Goal: Transaction & Acquisition: Download file/media

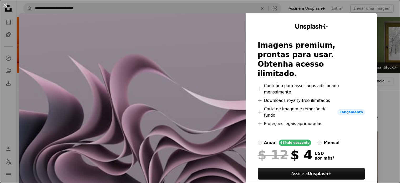
scroll to position [70, 0]
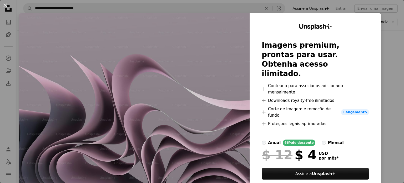
click at [220, 50] on img at bounding box center [134, 110] width 231 height 194
click at [4, 3] on button "An X shape" at bounding box center [5, 5] width 6 height 6
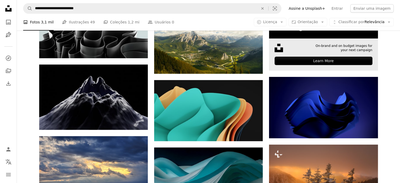
scroll to position [210, 0]
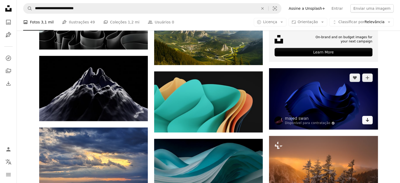
click at [364, 119] on link "Arrow pointing down" at bounding box center [367, 120] width 11 height 8
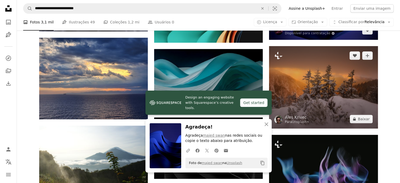
scroll to position [315, 0]
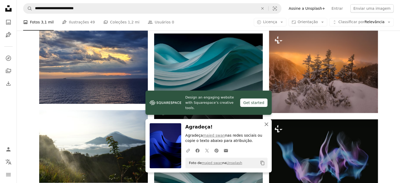
click at [267, 125] on icon "An X shape" at bounding box center [266, 124] width 6 height 6
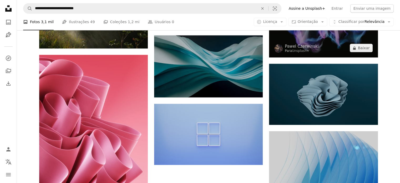
scroll to position [456, 0]
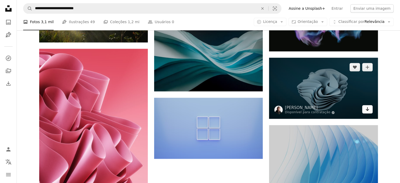
click at [367, 111] on icon "Arrow pointing down" at bounding box center [367, 109] width 4 height 6
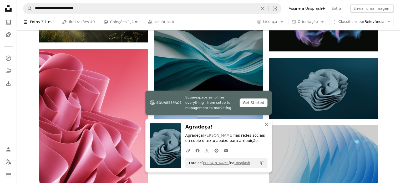
click at [267, 126] on icon "An X shape" at bounding box center [266, 124] width 6 height 6
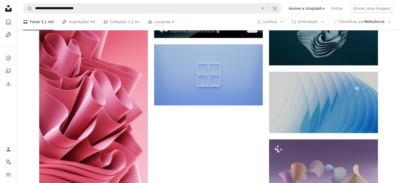
scroll to position [526, 0]
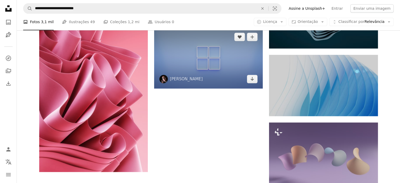
click at [253, 84] on img at bounding box center [208, 57] width 109 height 61
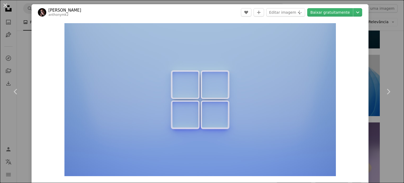
click at [371, 15] on div "An X shape Chevron left Chevron right Antonis Georgiou anthonymk2 A heart A plu…" at bounding box center [202, 91] width 404 height 183
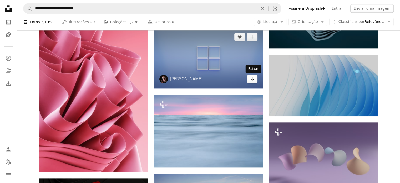
click at [253, 80] on icon "Baixar" at bounding box center [252, 79] width 3 height 4
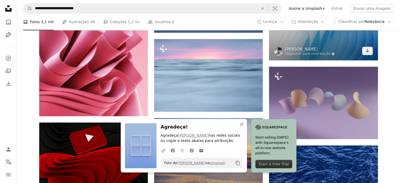
scroll to position [596, 0]
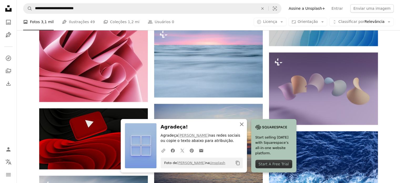
click at [242, 124] on icon "An X shape" at bounding box center [241, 124] width 6 height 6
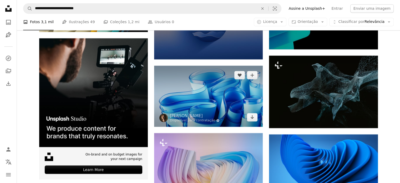
scroll to position [1016, 0]
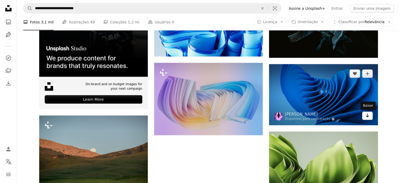
click at [368, 116] on icon "Baixar" at bounding box center [366, 116] width 3 height 4
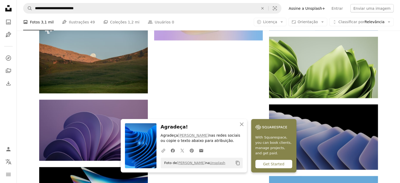
scroll to position [1122, 0]
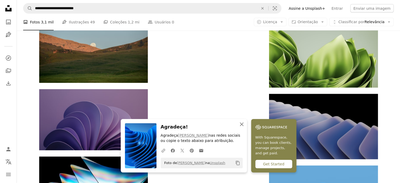
click at [242, 123] on icon "An X shape" at bounding box center [241, 124] width 6 height 6
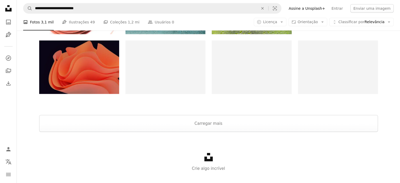
scroll to position [1427, 0]
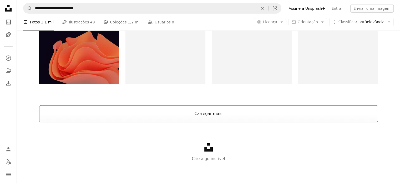
click at [218, 117] on button "Carregar mais" at bounding box center [208, 113] width 339 height 17
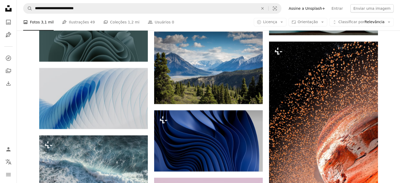
scroll to position [2058, 0]
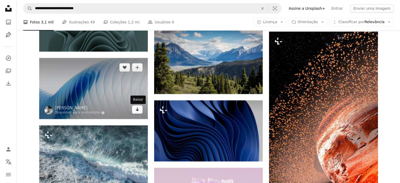
click at [140, 110] on link "Arrow pointing down" at bounding box center [137, 109] width 11 height 8
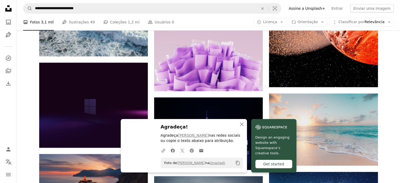
scroll to position [2198, 0]
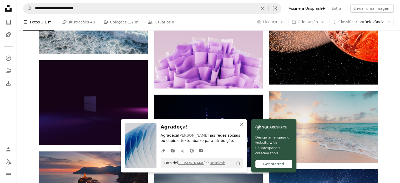
click at [242, 125] on icon "An X shape" at bounding box center [241, 124] width 6 height 6
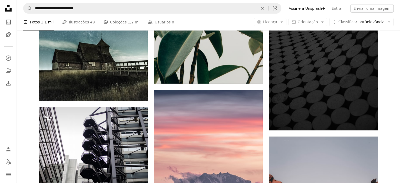
scroll to position [7561, 0]
